Goal: Submit feedback/report problem

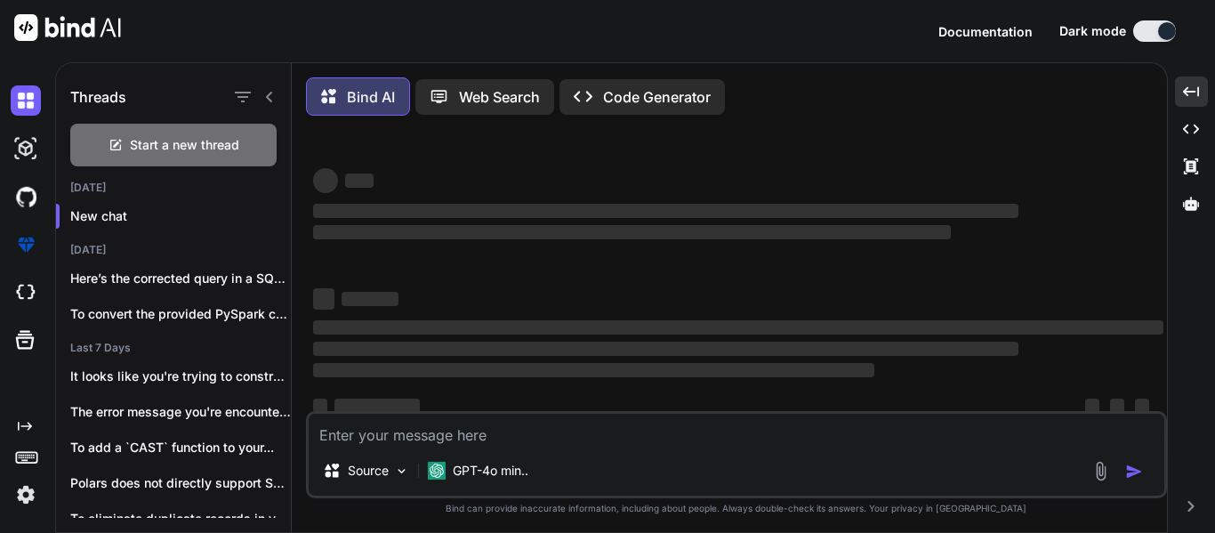
scroll to position [34, 0]
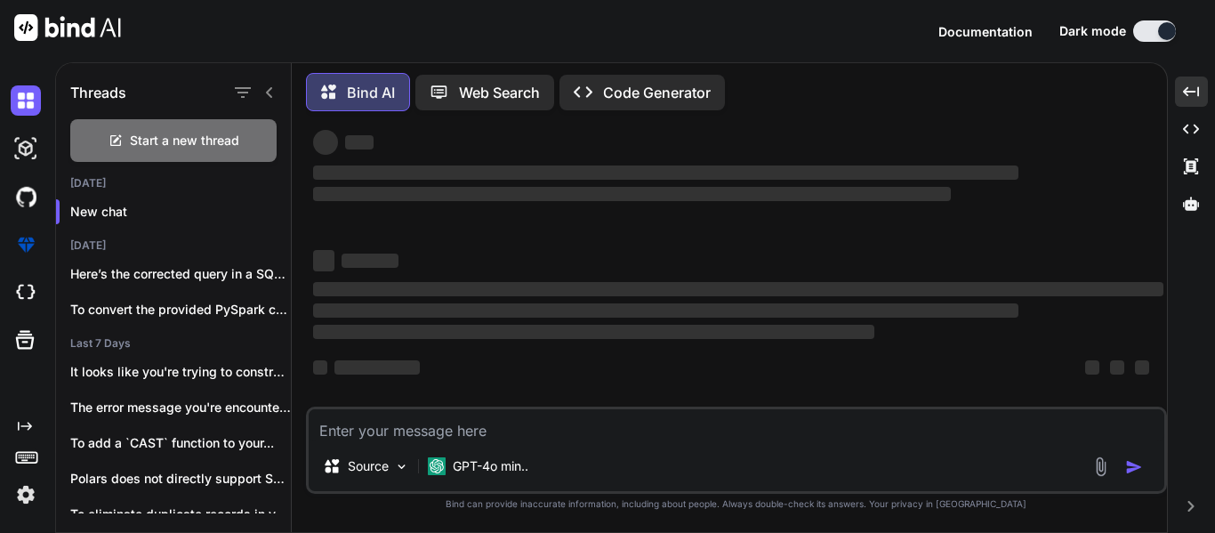
click at [481, 425] on textarea at bounding box center [736, 425] width 855 height 32
type textarea "C"
type textarea "x"
type textarea "Co"
type textarea "x"
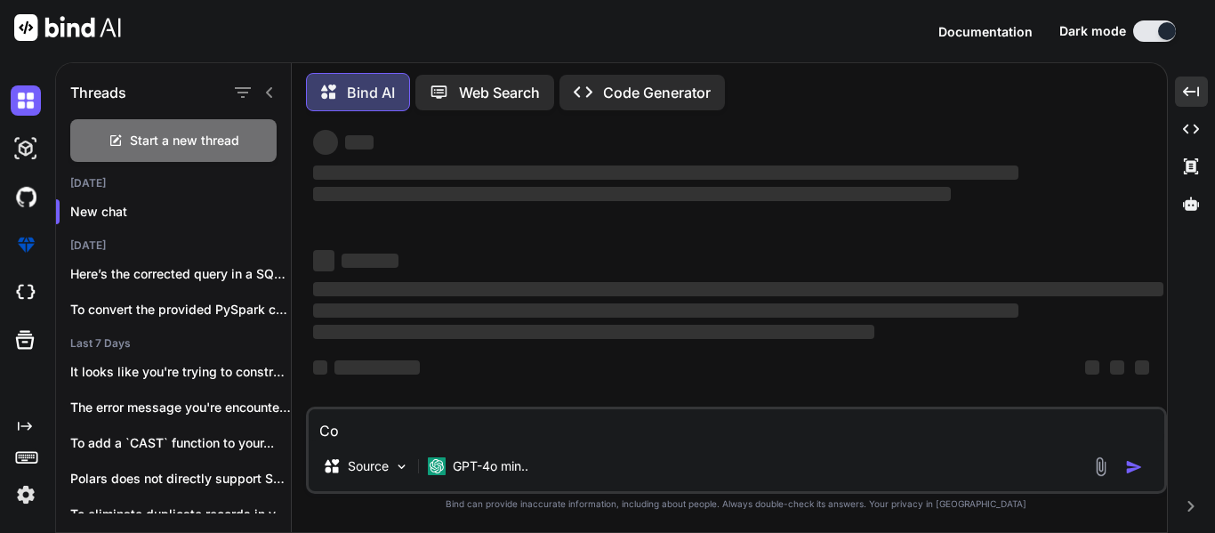
type textarea "Coo"
type textarea "x"
type textarea "Coor"
type textarea "x"
type textarea "[PERSON_NAME]"
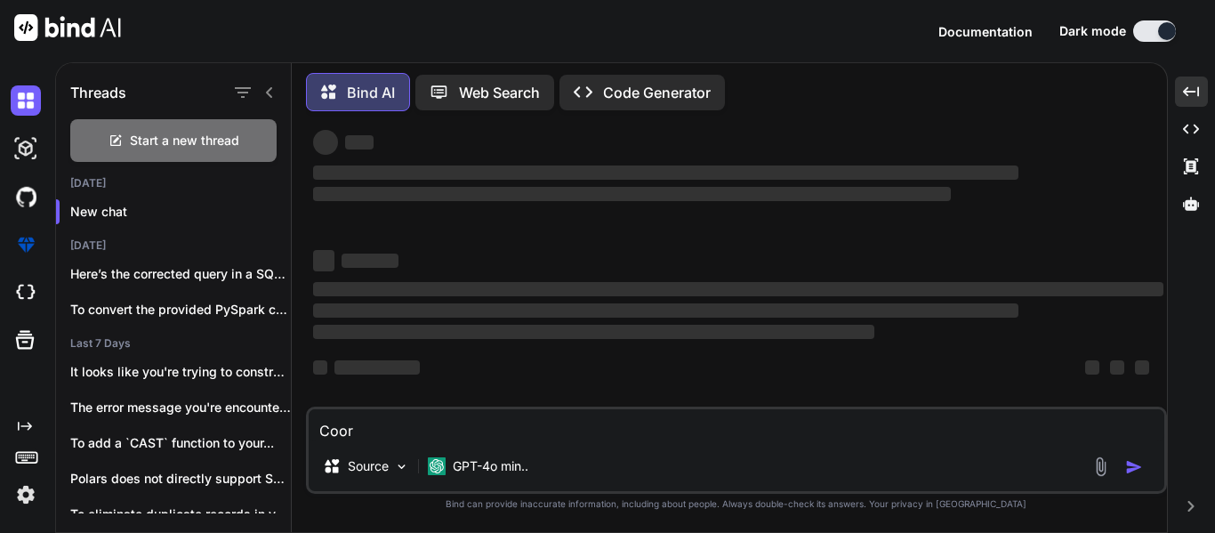
type textarea "x"
type textarea "Coor"
type textarea "x"
type textarea "Coo"
type textarea "x"
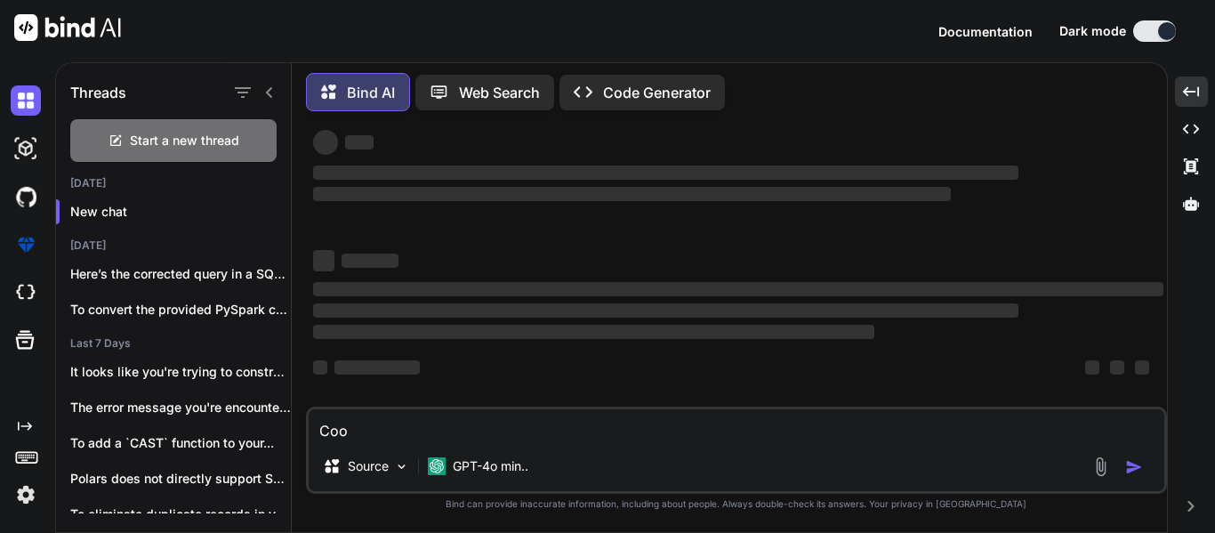
type textarea "Co"
type textarea "x"
type textarea "Cor"
type textarea "x"
type textarea "Corr"
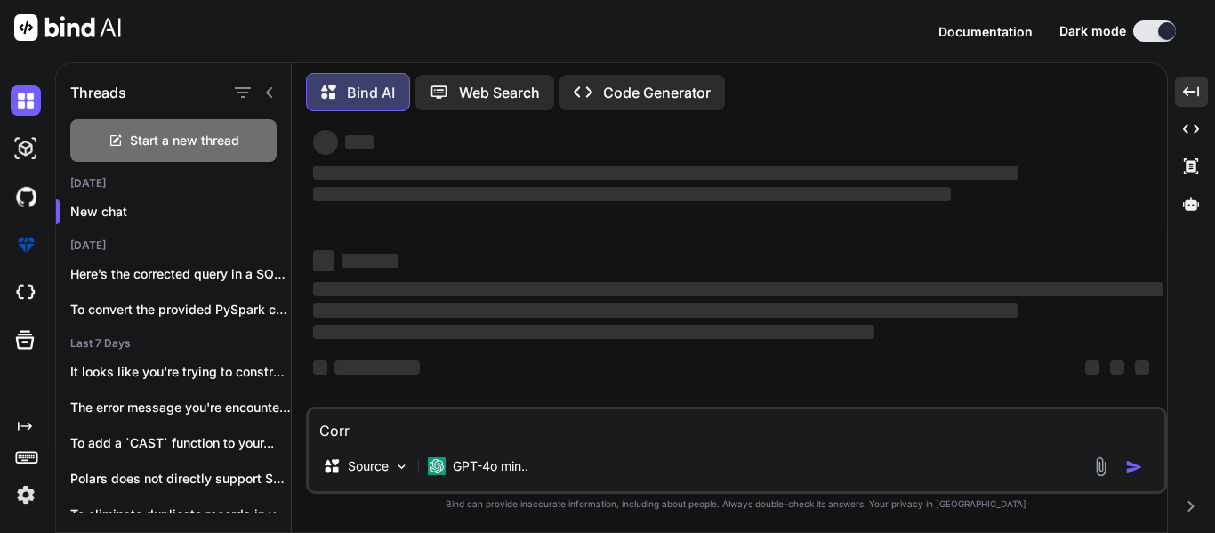
type textarea "x"
type textarea "Corre"
type textarea "x"
type textarea "Correc"
type textarea "x"
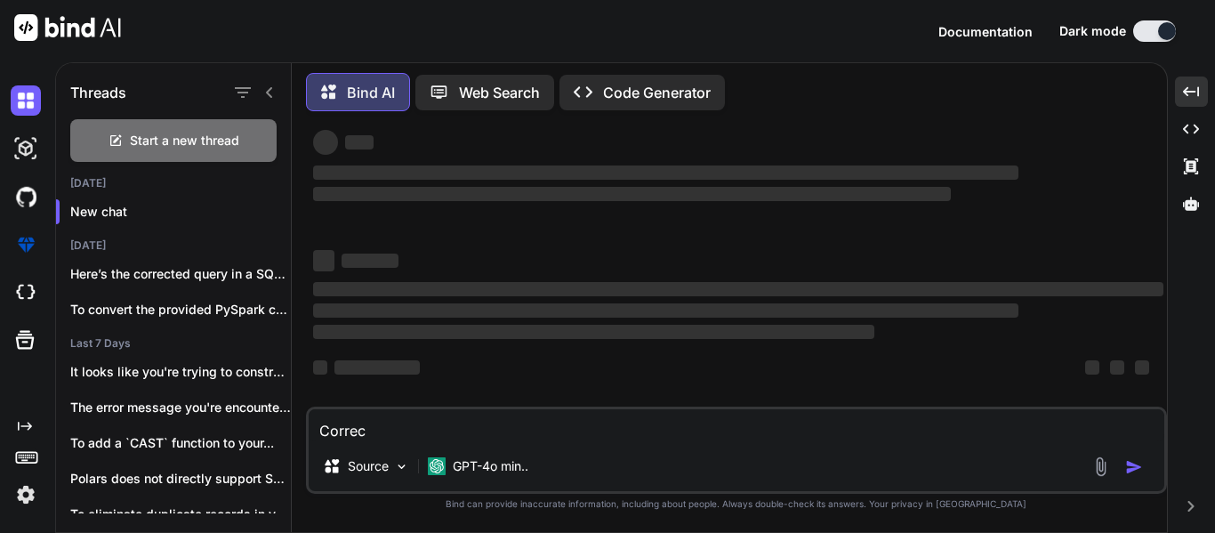
type textarea "Correct"
type textarea "x"
type textarea "Correct"
type textarea "x"
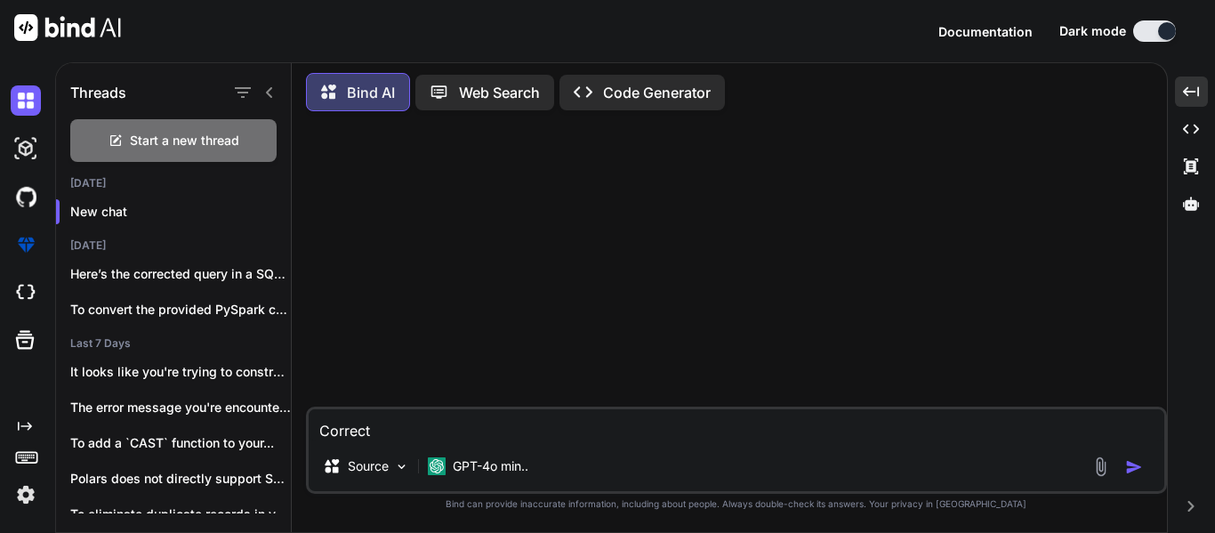
type textarea "Correct t"
type textarea "x"
type textarea "Correct th"
type textarea "x"
type textarea "Correct the"
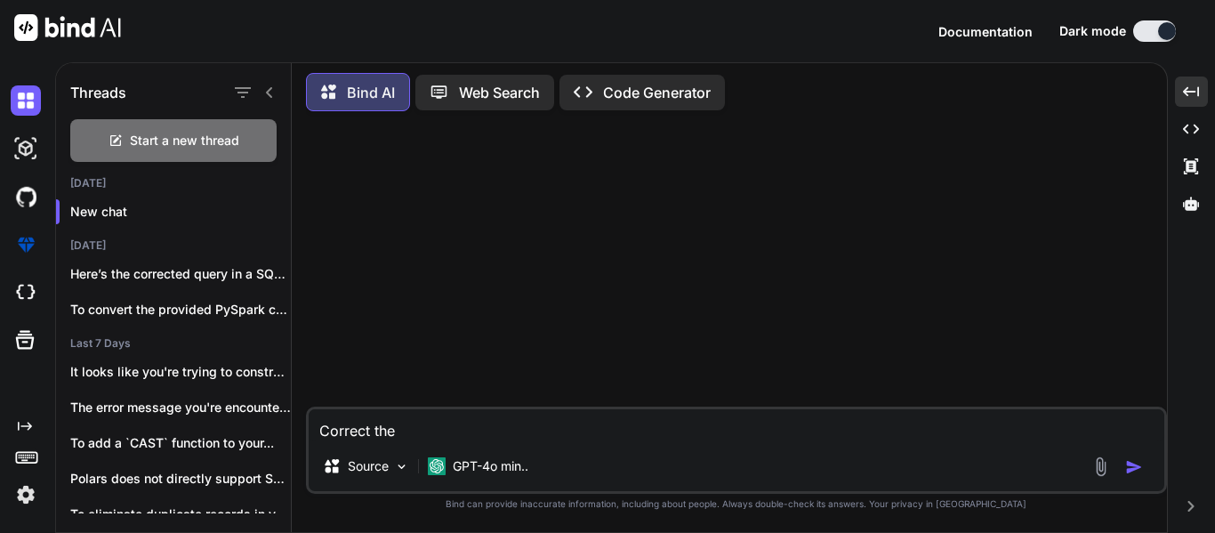
type textarea "x"
type textarea "Correct the"
type textarea "x"
type textarea "Correct the j"
type textarea "x"
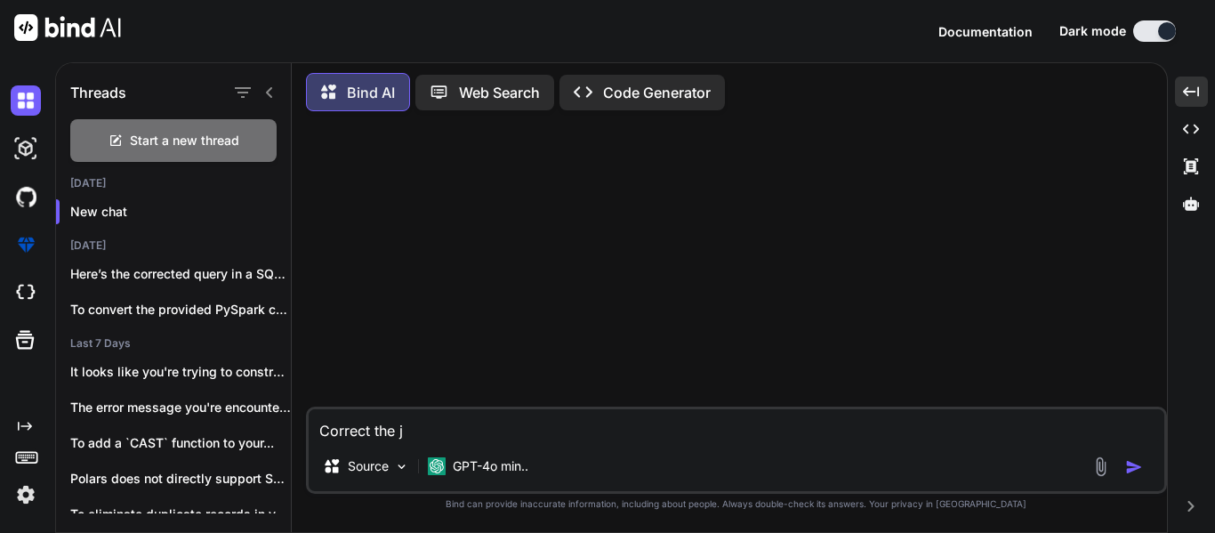
type textarea "Correct the js"
type textarea "x"
type textarea "Correct the jso"
type textarea "x"
type textarea "Correct the json"
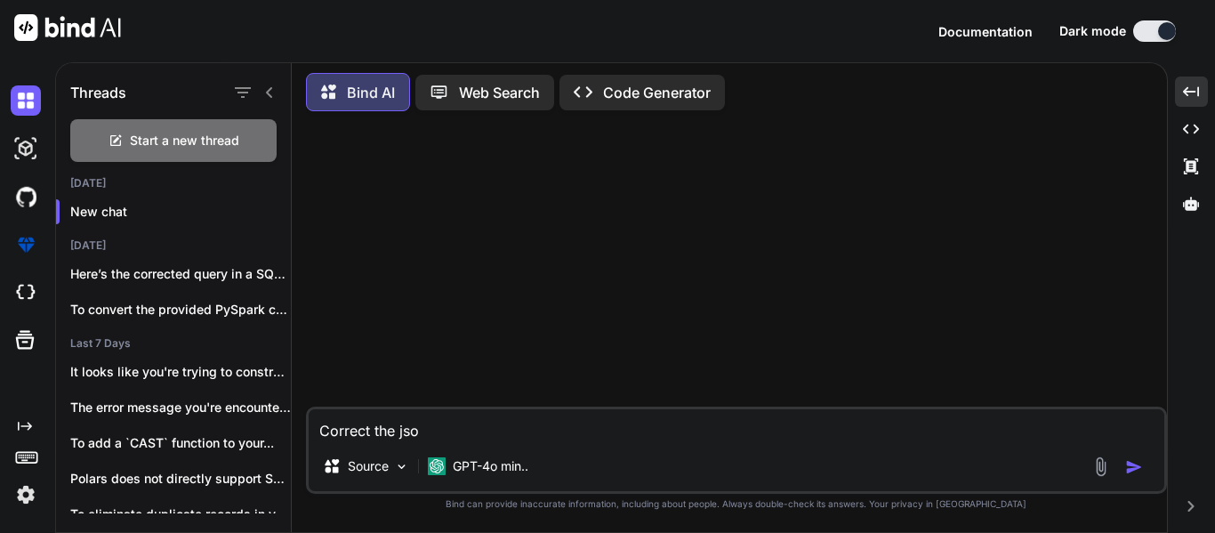
type textarea "x"
type textarea "Correct the json"
type textarea "x"
type textarea "Correct the json i"
type textarea "x"
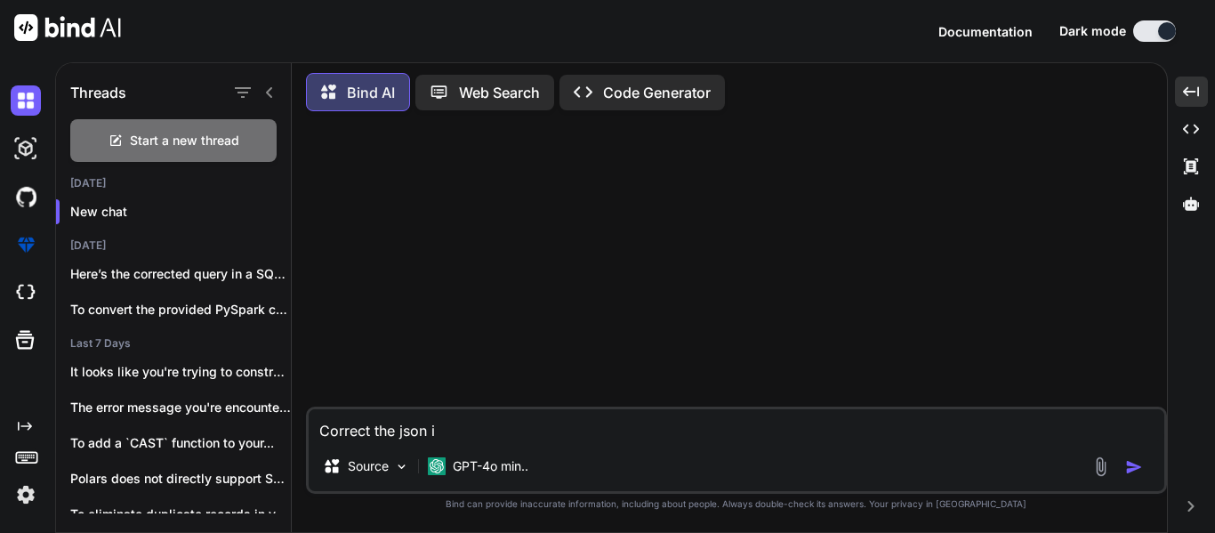
type textarea "Correct the json if"
type textarea "x"
type textarea "Correct the json if"
type textarea "x"
type textarea "Correct the json if"
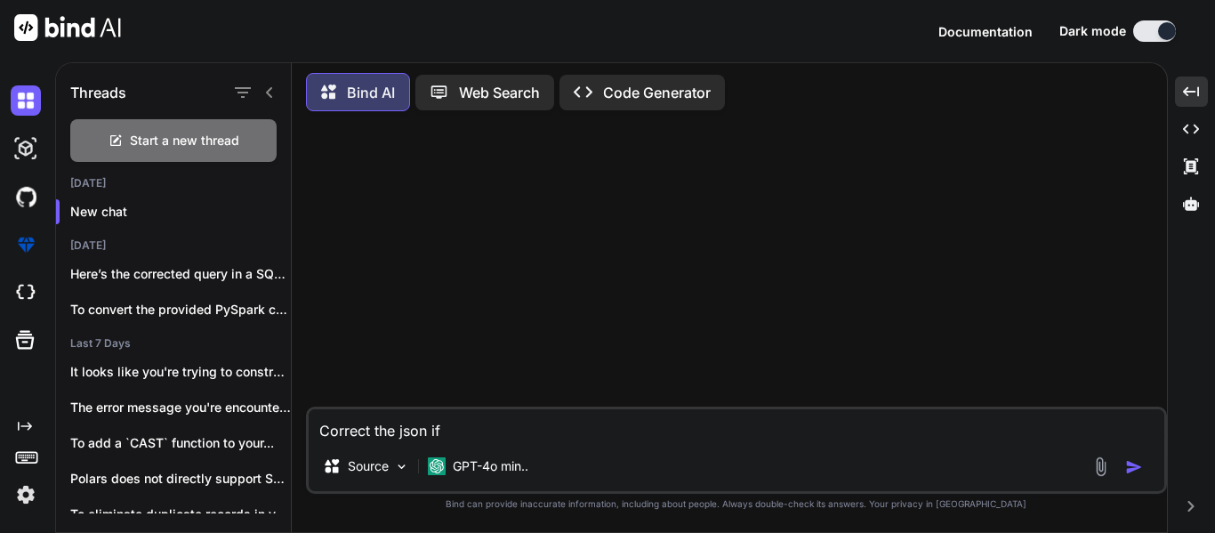
type textarea "x"
type textarea "Correct the json i"
type textarea "x"
type textarea "Correct the json"
type textarea "x"
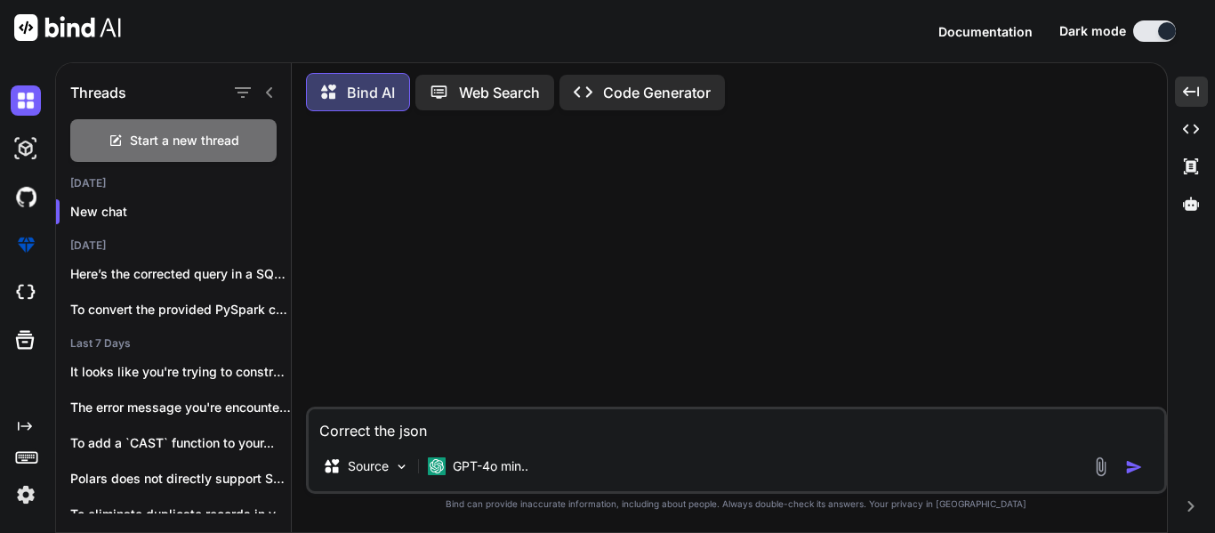
type textarea "Correct the json"
type textarea "x"
type textarea "Correct the jso"
type textarea "x"
type textarea "Correct the js"
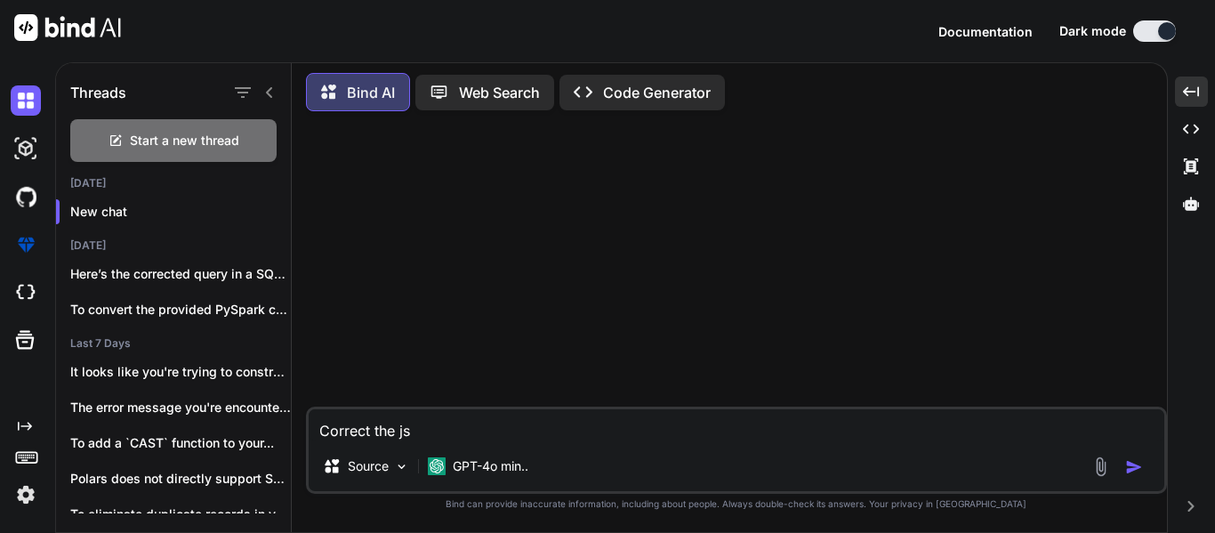
type textarea "x"
type textarea "Correct the j"
type textarea "x"
type textarea "Correct the"
type textarea "x"
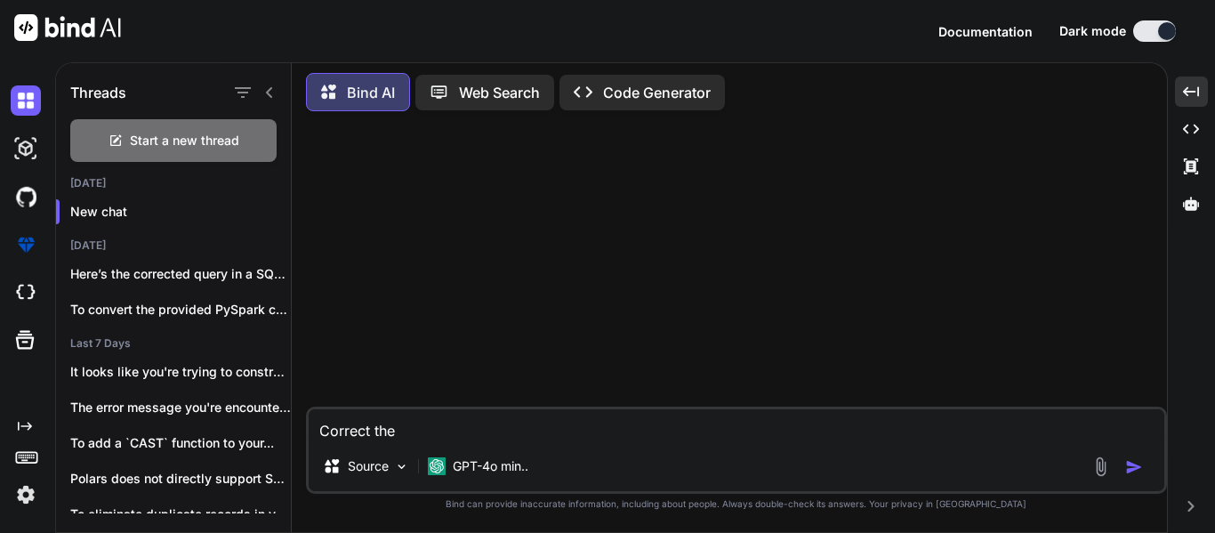
type textarea "Correct the f"
type textarea "x"
type textarea "Correct the fo"
type textarea "x"
type textarea "Correct the fol"
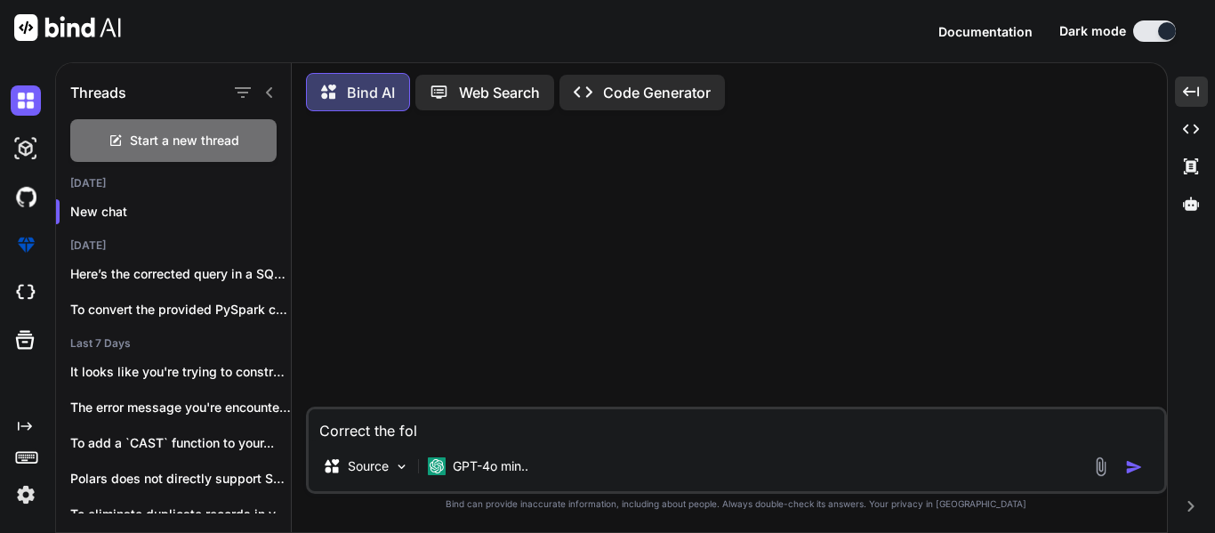
type textarea "x"
type textarea "Correct the foll"
type textarea "x"
type textarea "Correct the follo"
type textarea "x"
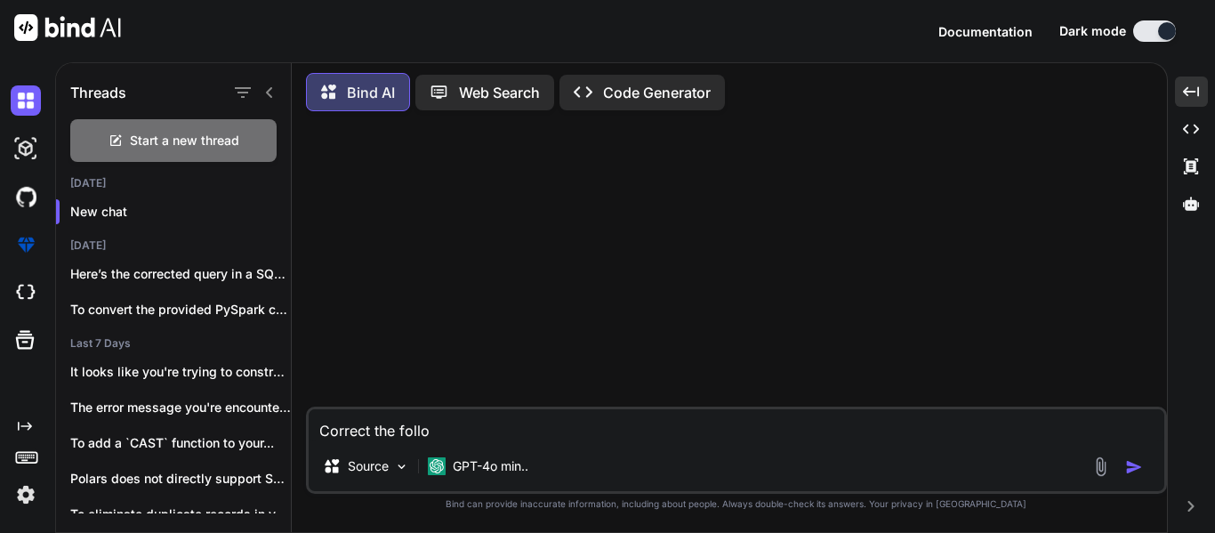
type textarea "Correct the follow"
type textarea "x"
type textarea "Correct the followi"
type textarea "x"
type textarea "Correct the followin"
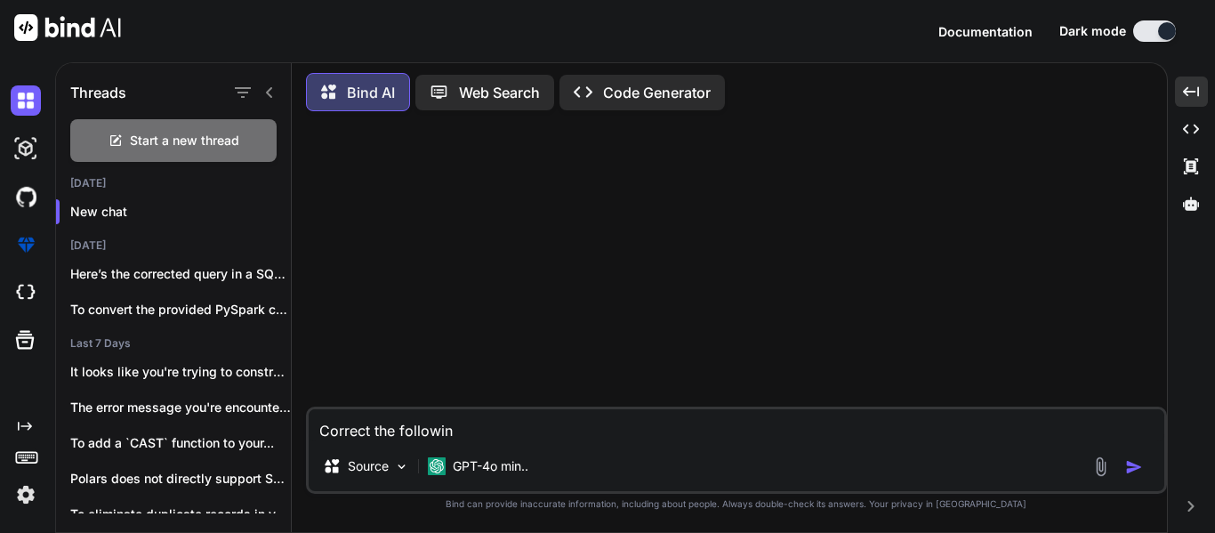
type textarea "x"
type textarea "Correct the following"
type textarea "x"
type textarea "Correct the following"
type textarea "x"
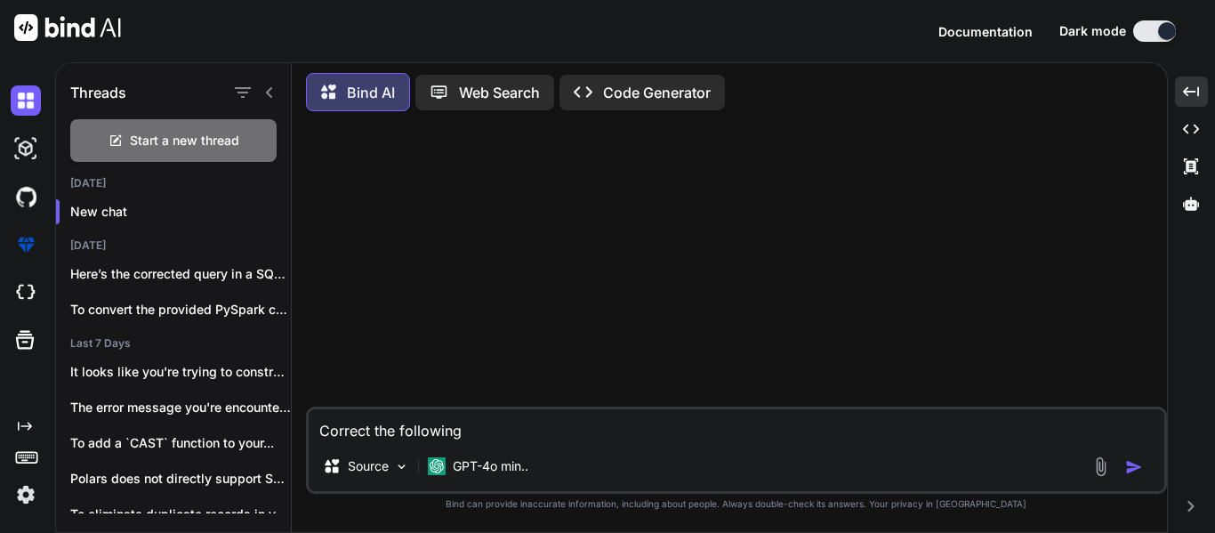
type textarea "Correct the following i"
type textarea "x"
type textarea "Correct the following if"
type textarea "x"
type textarea "Correct the following if"
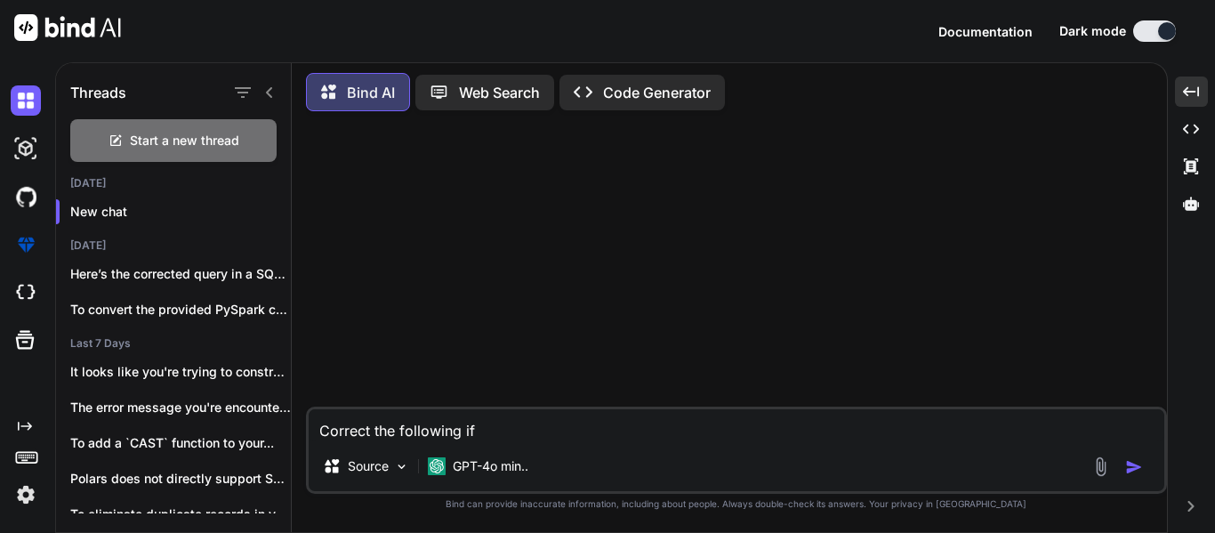
type textarea "x"
type textarea "Correct the following if t"
type textarea "x"
type textarea "Correct the following if th"
type textarea "x"
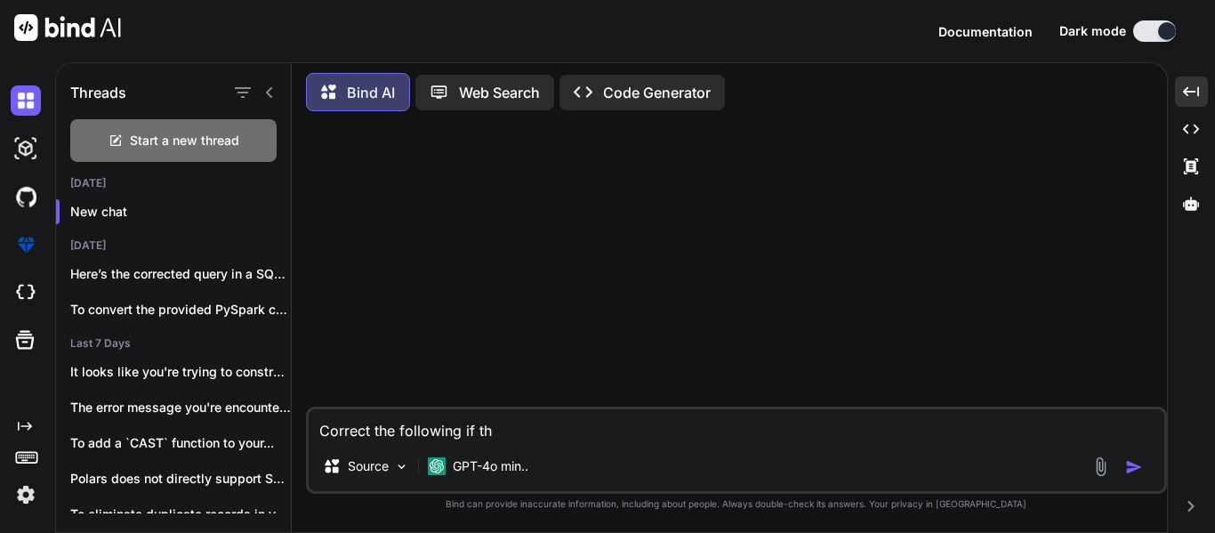
type textarea "Correct the following if the"
type textarea "x"
type textarea "Correct the following if ther"
type textarea "x"
type textarea "Correct the following if there"
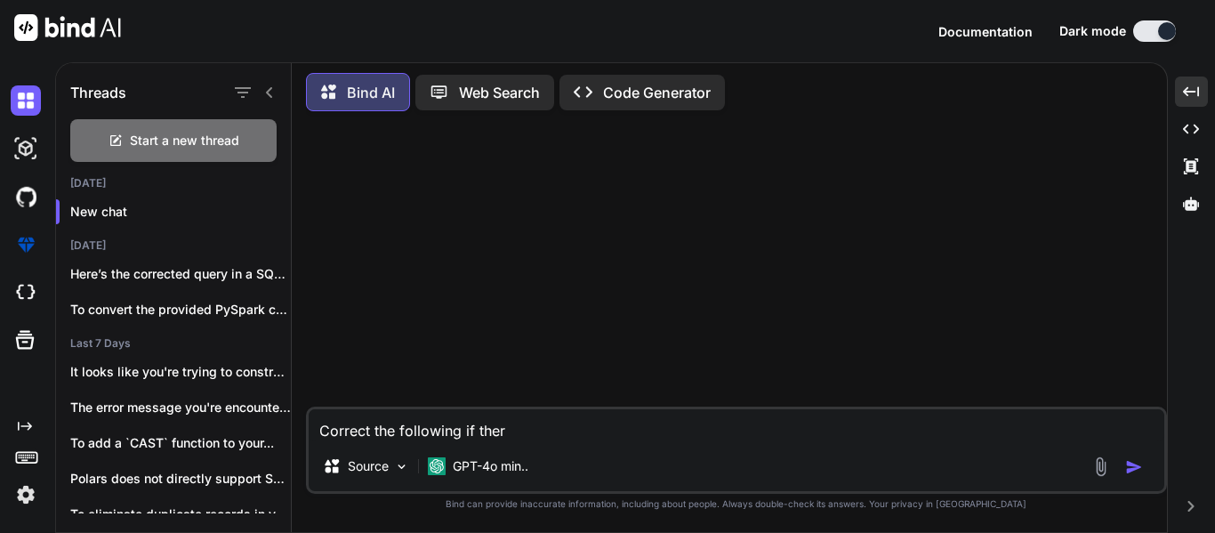
type textarea "x"
type textarea "Correct the following if there"
type textarea "x"
type textarea "Correct the following if there a"
type textarea "x"
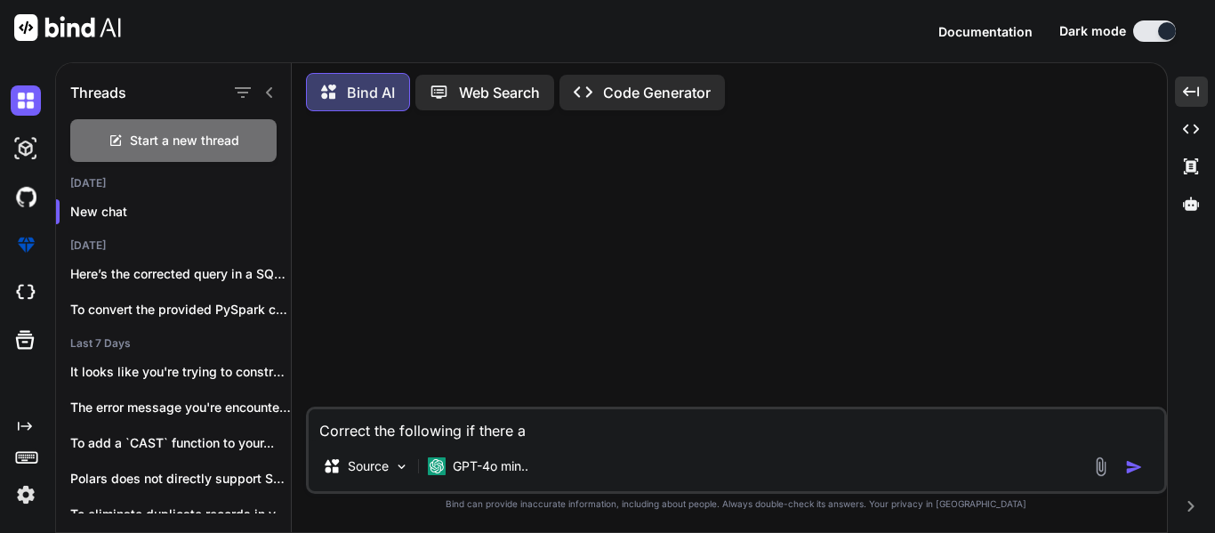
type textarea "Correct the following if there ar"
type textarea "x"
type textarea "Correct the following if there are"
type textarea "x"
type textarea "Correct the following if there are"
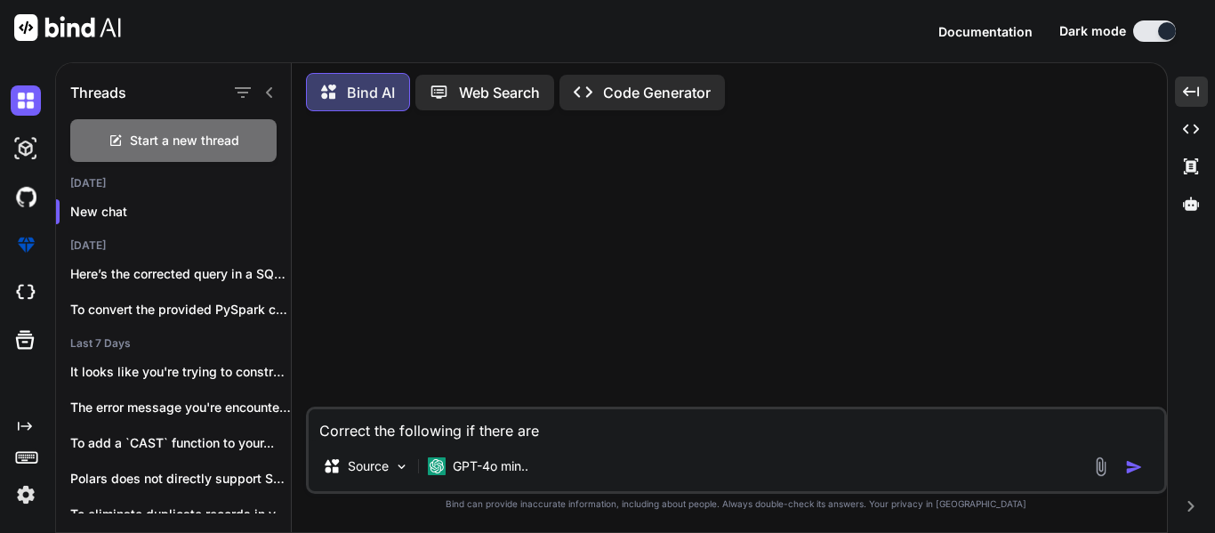
type textarea "x"
type textarea "Correct the following if there are a"
type textarea "x"
type textarea "Correct the following if there are an"
type textarea "x"
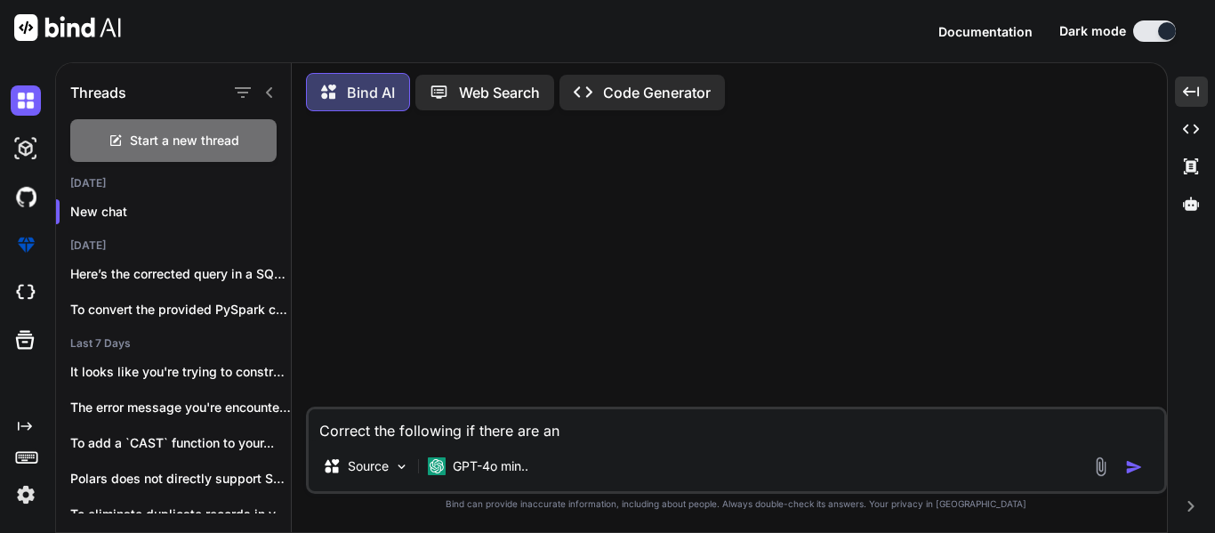
type textarea "Correct the following if there are any"
type textarea "x"
type textarea "Correct the following if there are any"
type textarea "x"
type textarea "Correct the following if there are any i"
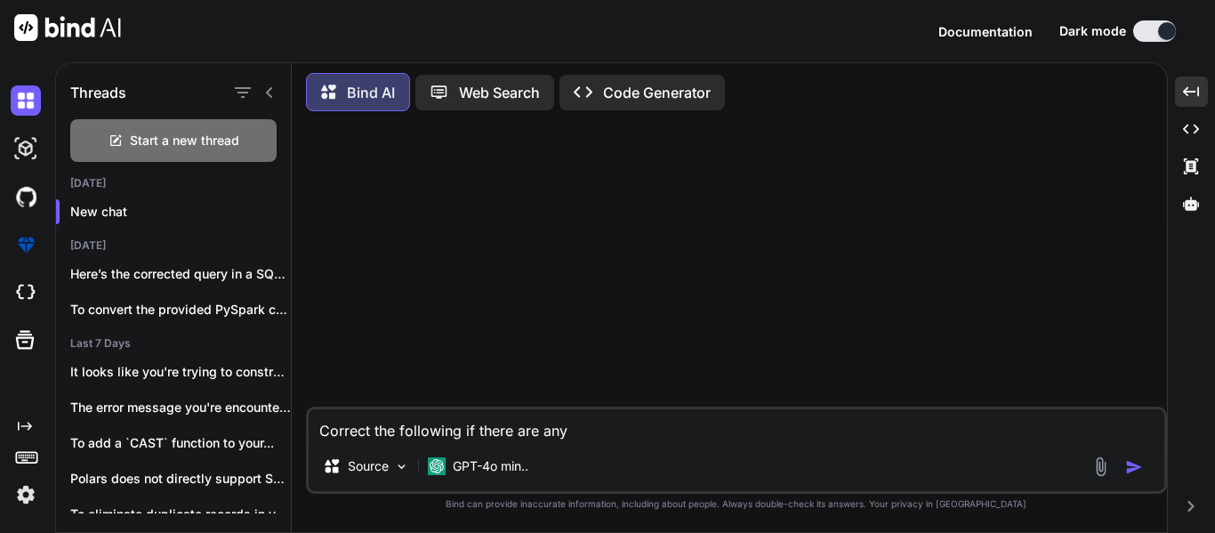
type textarea "x"
type textarea "Correct the following if there are any is"
type textarea "x"
type textarea "Correct the following if there are any iss"
type textarea "x"
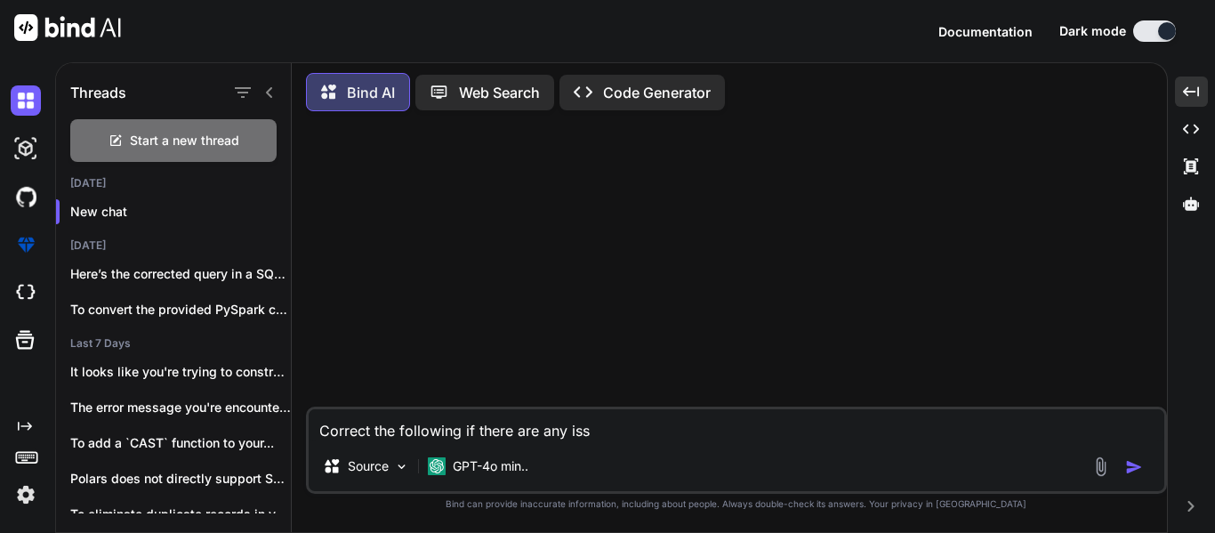
type textarea "Correct the following if there are any issu"
type textarea "x"
type textarea "Correct the following if there are any issue"
type textarea "x"
type textarea "Correct the following if there are any issue:"
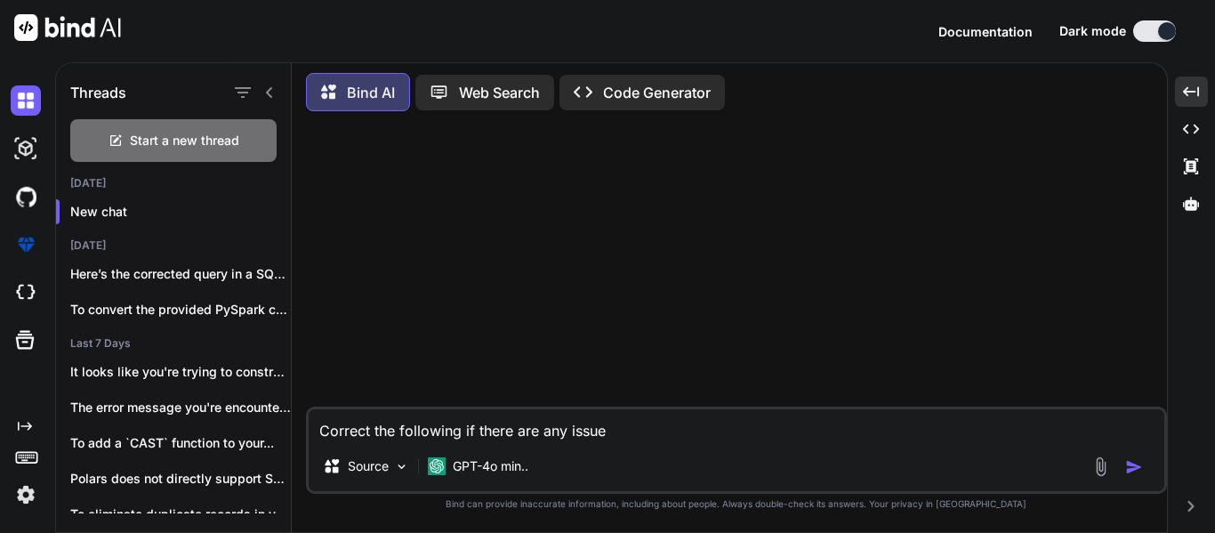
type textarea "x"
type textarea "Correct the following if there are any issue"
type textarea "x"
type textarea "Correct the following if there are any issue"
type textarea "x"
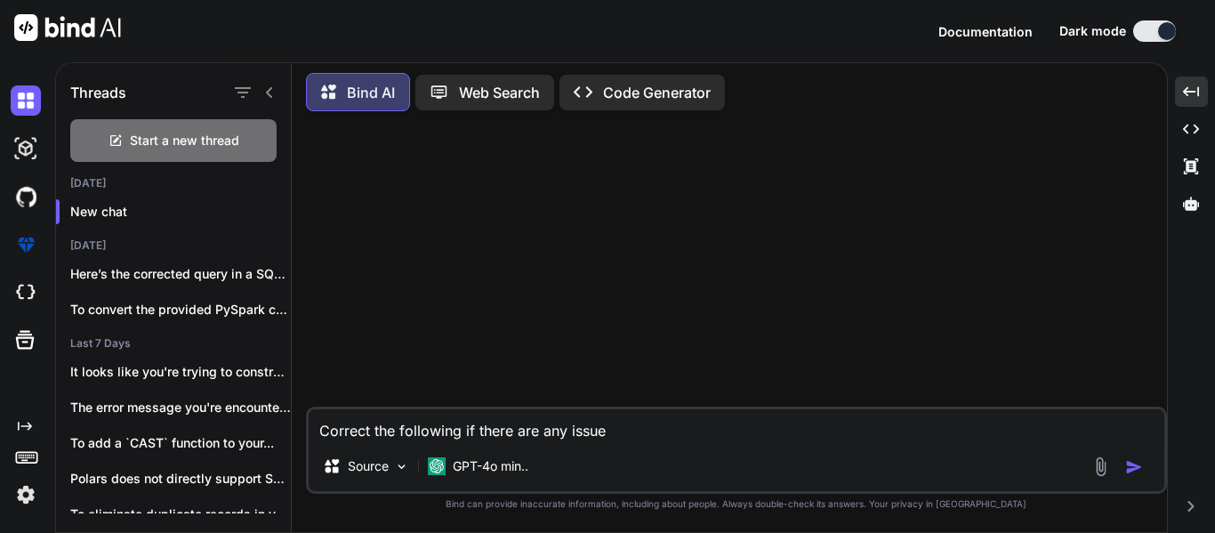
type textarea "Correct the following if there are any issue w"
type textarea "x"
type textarea "Correct the following if there are any issue wi"
type textarea "x"
type textarea "Correct the following if there are any issue wit"
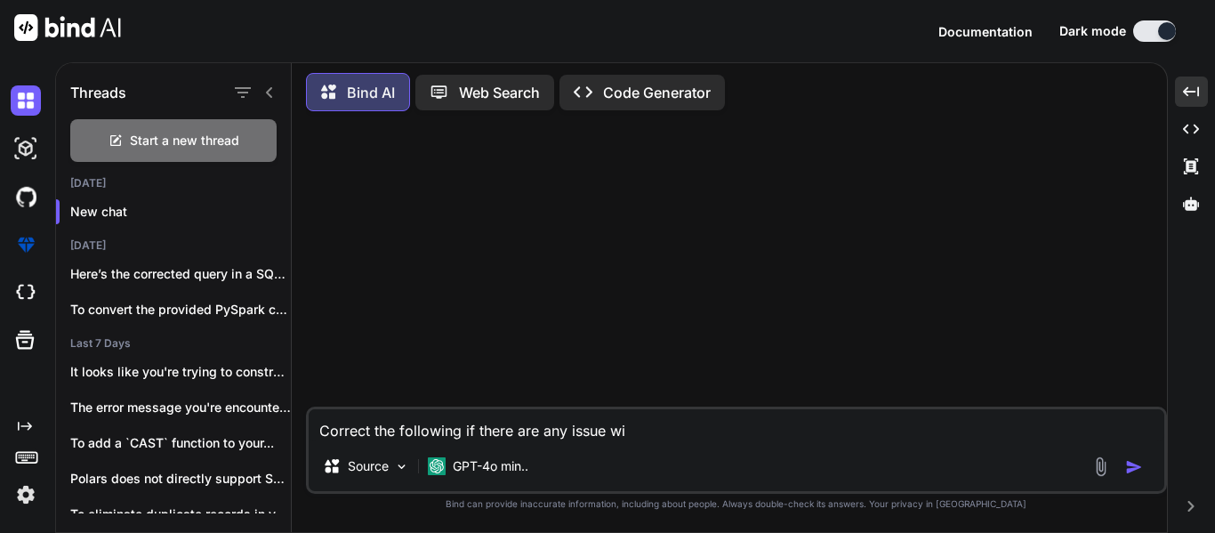
type textarea "x"
type textarea "Correct the following if there are any issue with"
type textarea "x"
type textarea "Correct the following if there are any issue with"
type textarea "x"
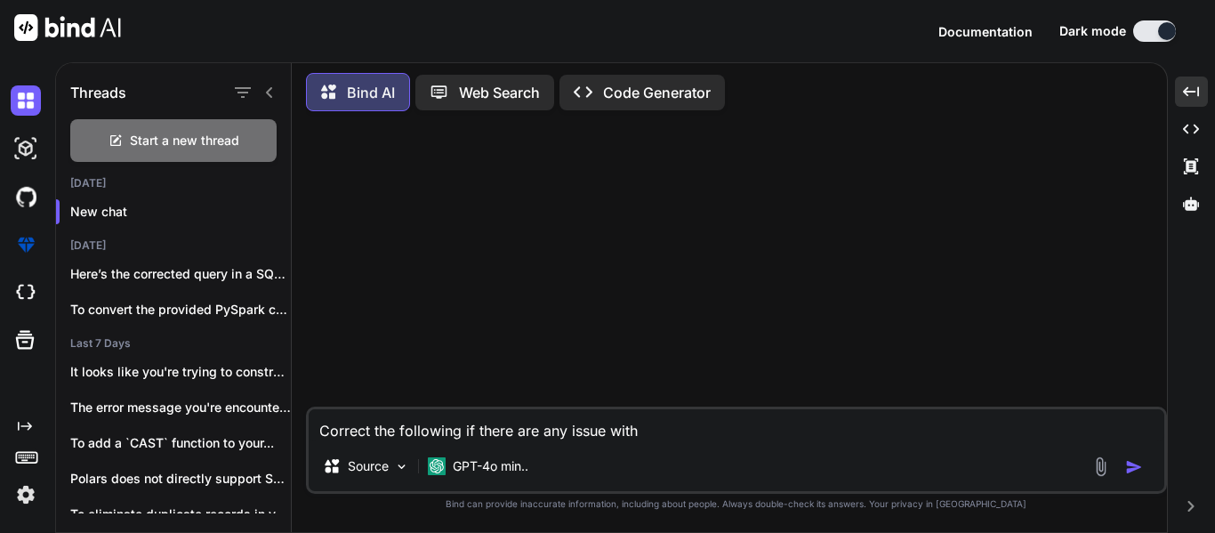
type textarea "Correct the following if there are any issue with i"
type textarea "x"
type textarea "Correct the following if there are any issue with it"
type textarea "x"
type textarea "Correct the following if there are any issue with it:"
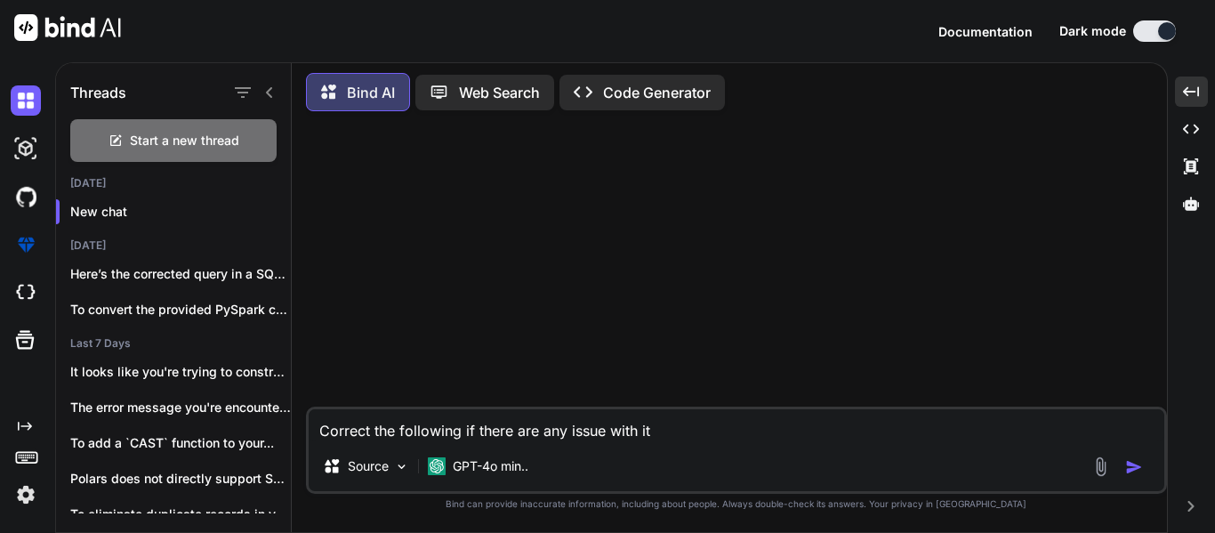
type textarea "x"
paste textarea "CONCAT( '{','"YEAR_ALIGNMENT_GROUP_INDEX":', Year_Alignment, ',"description":"'…"
type textarea "Correct the following if there are any issue with it:CONCAT( '{','"YEAR_ALIGNME…"
type textarea "x"
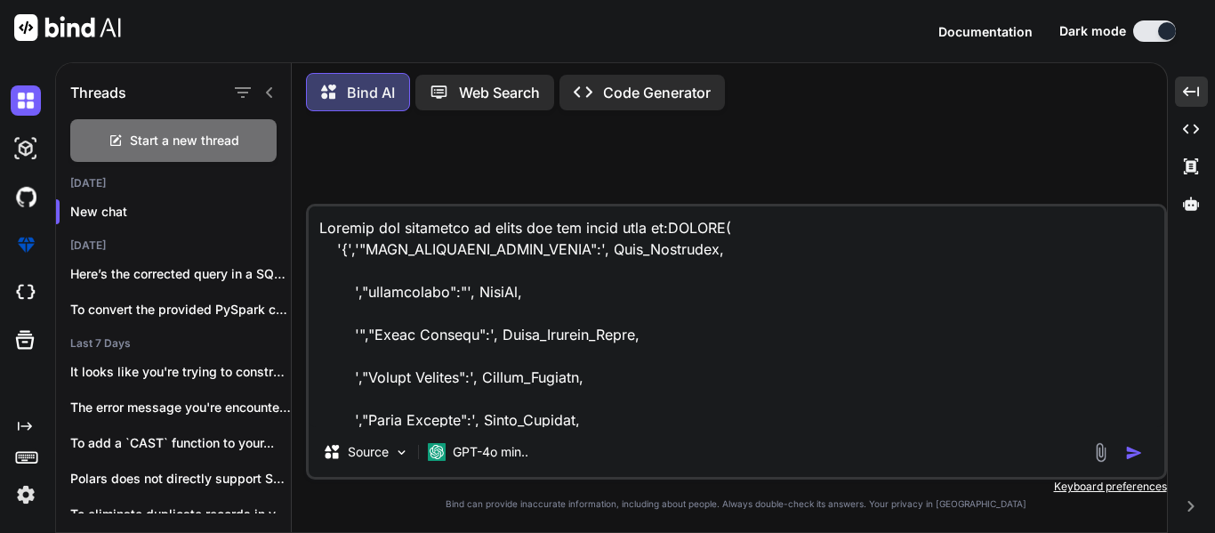
scroll to position [1133, 0]
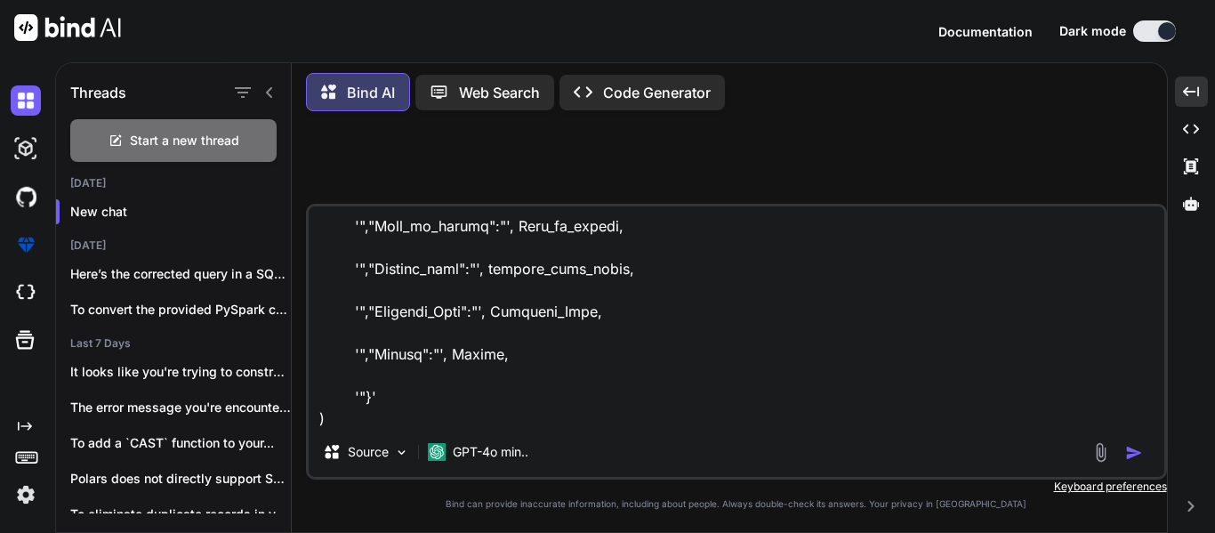
type textarea "Correct the following if there are any issue with it:CONCAT( '{','"YEAR_ALIGNME…"
click at [1132, 450] on img "button" at bounding box center [1134, 453] width 18 height 18
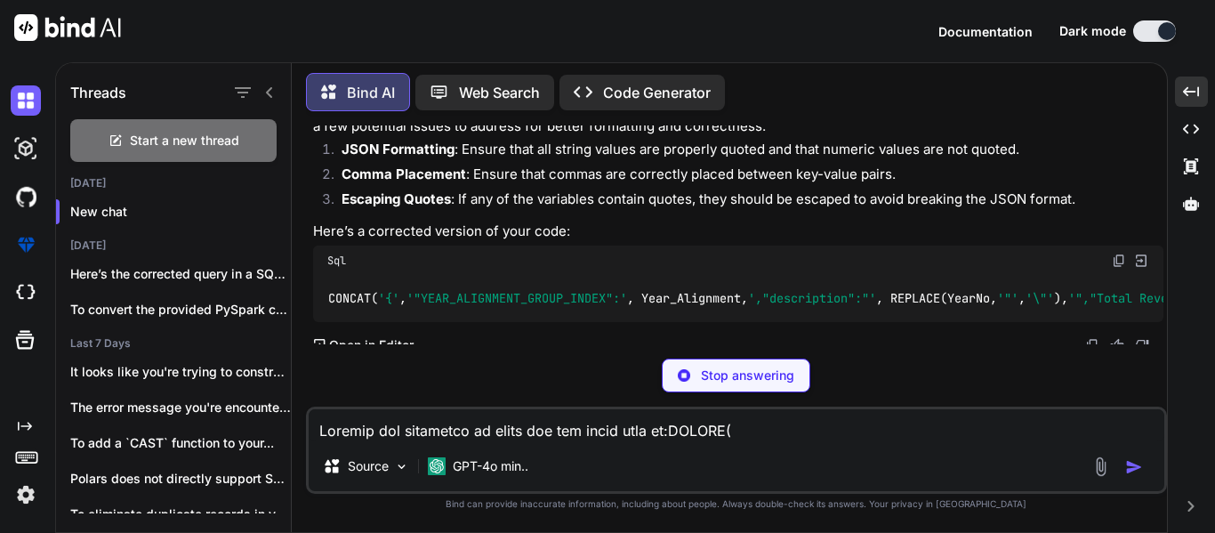
scroll to position [348, 0]
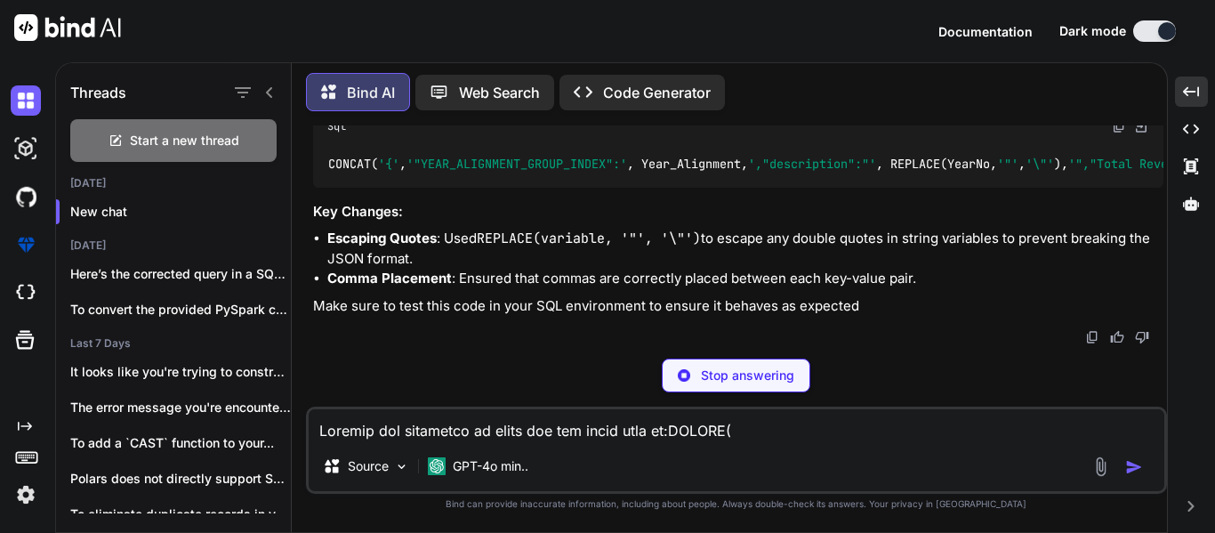
type textarea "x"
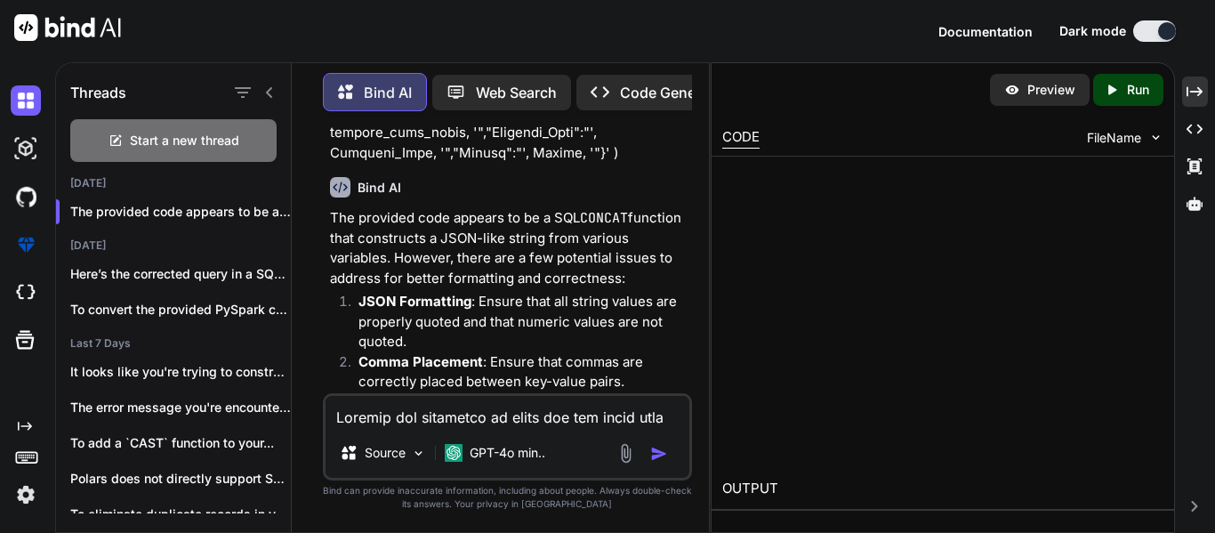
scroll to position [951, 0]
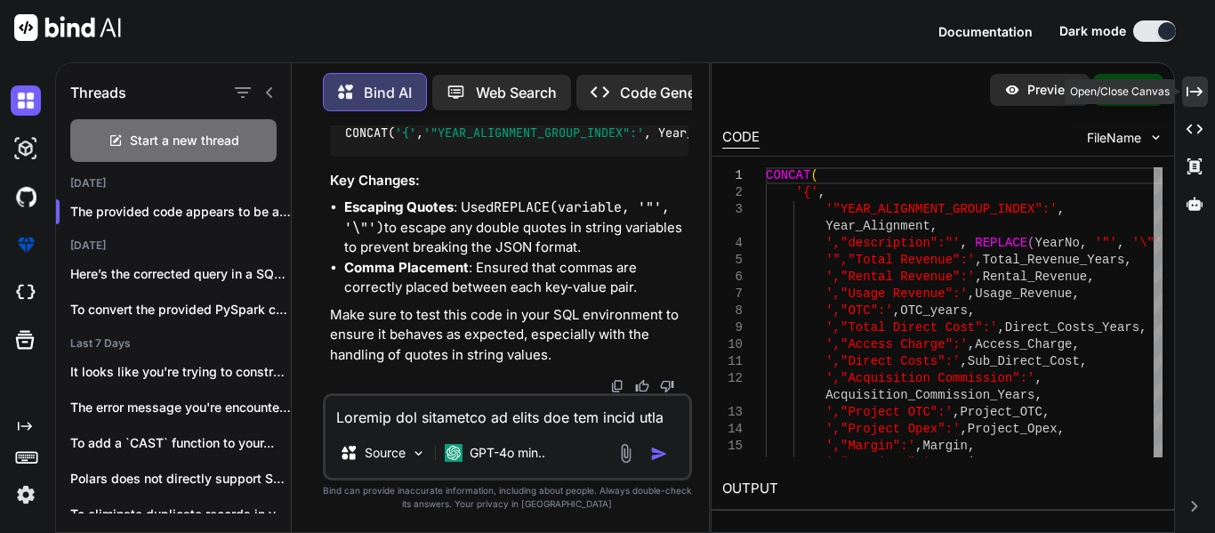
click at [1200, 89] on icon "Created with Pixso." at bounding box center [1194, 92] width 16 height 16
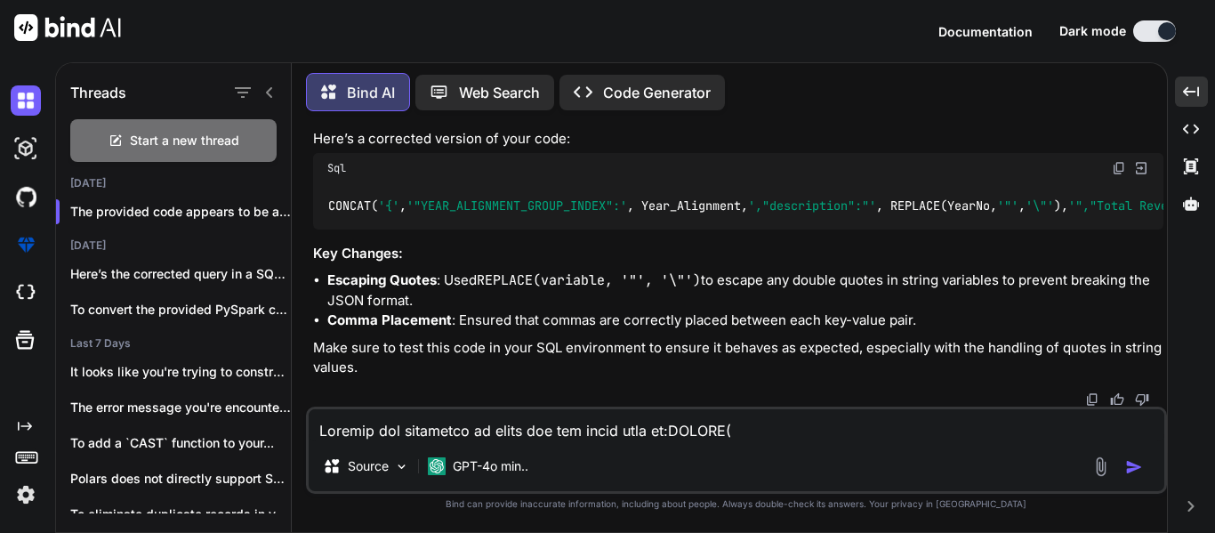
scroll to position [831, 0]
